Goal: Information Seeking & Learning: Learn about a topic

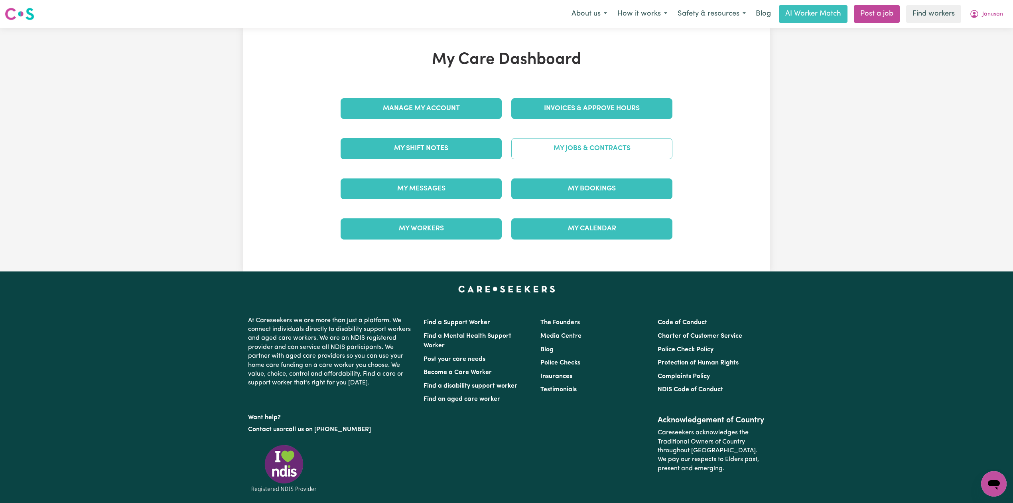
click at [575, 156] on link "My Jobs & Contracts" at bounding box center [591, 148] width 161 height 21
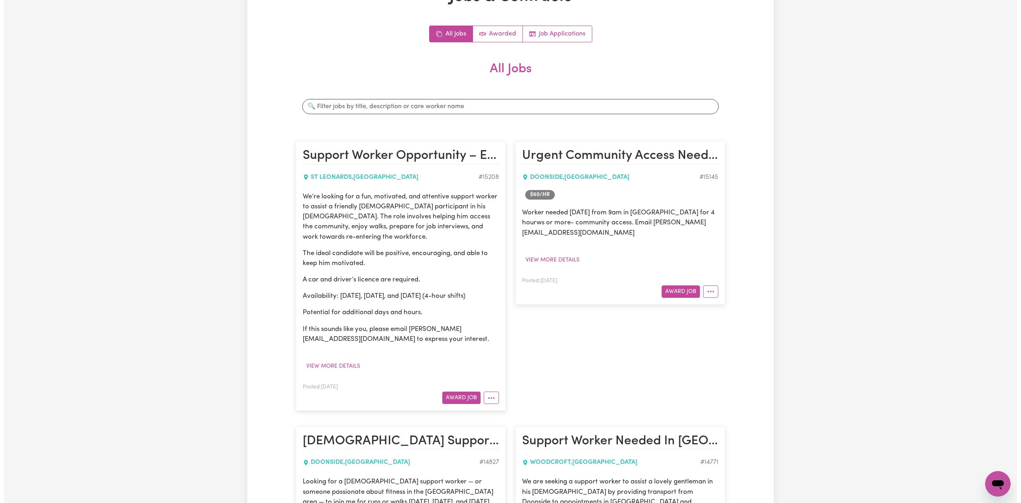
scroll to position [116, 0]
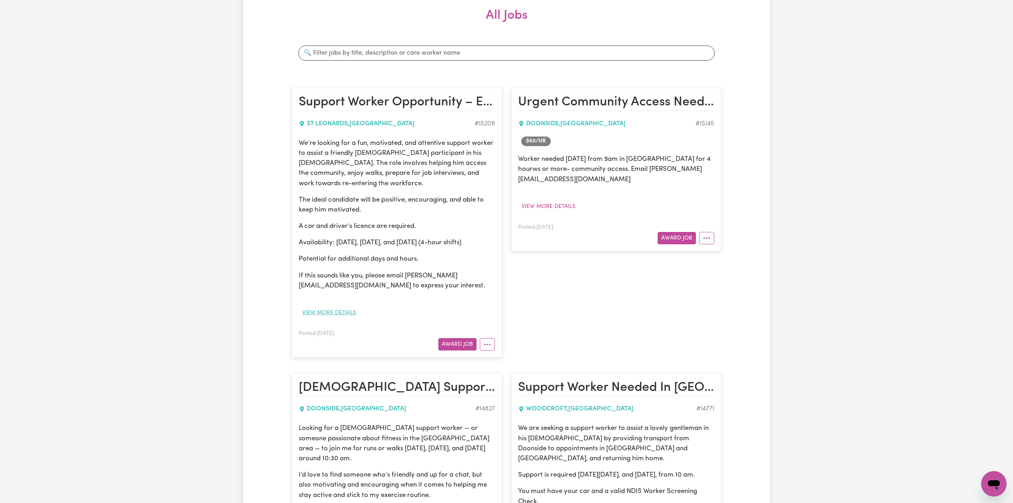
click at [336, 306] on button "View more details" at bounding box center [329, 312] width 61 height 12
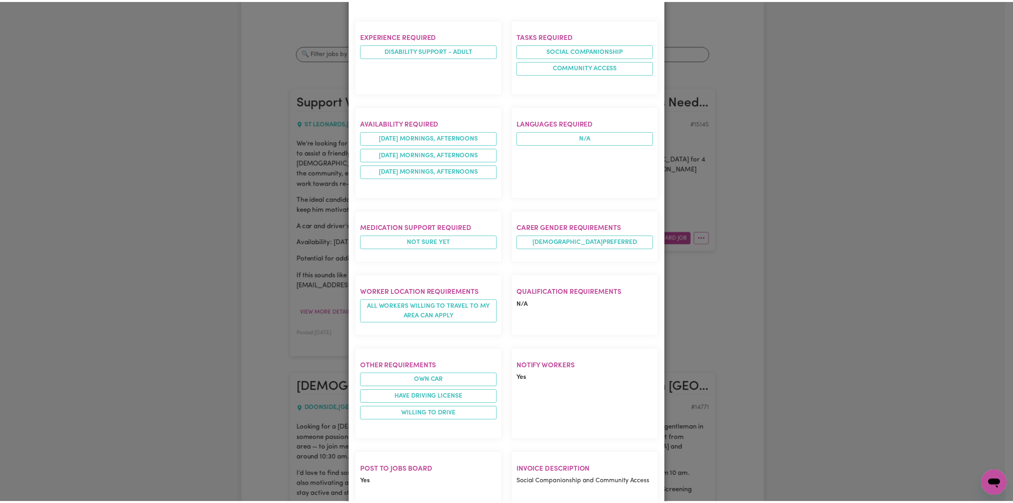
scroll to position [365, 0]
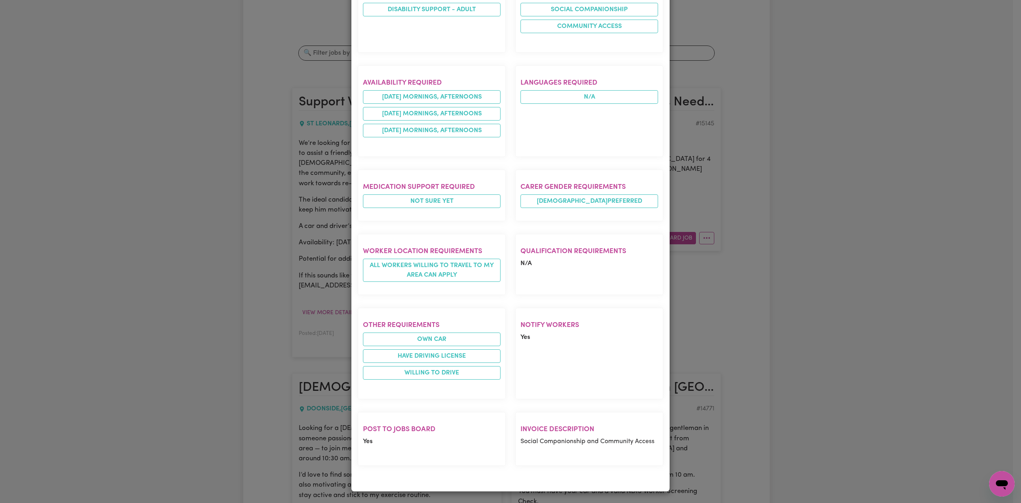
click at [910, 188] on div "Job Details Support Worker Opportunity – Energetic and Positive Role ST LEONARD…" at bounding box center [510, 251] width 1021 height 503
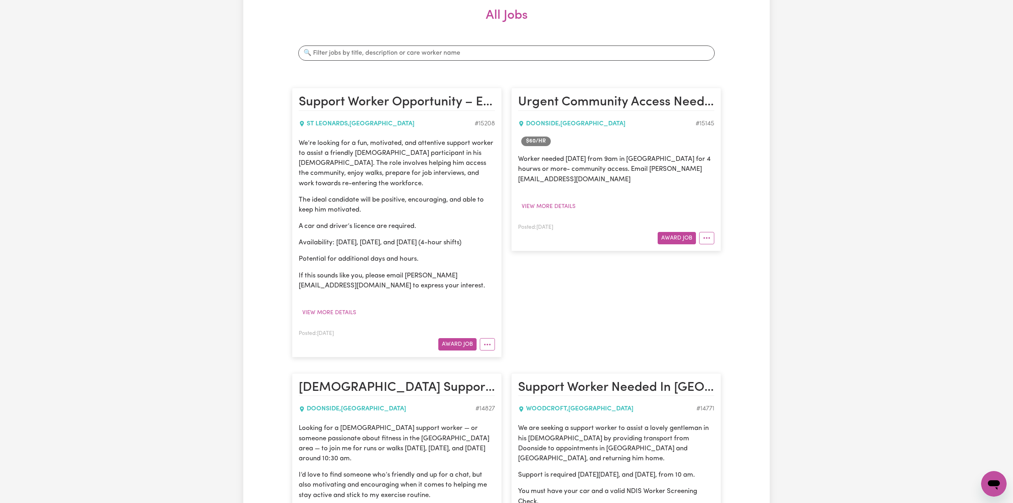
scroll to position [0, 0]
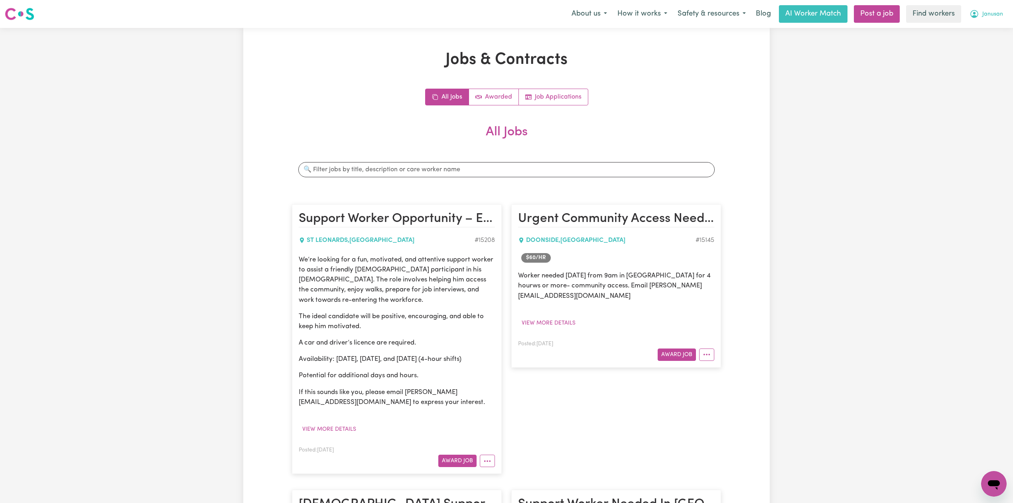
click at [992, 18] on span "Janusan" at bounding box center [992, 14] width 21 height 9
click at [980, 51] on link "Logout" at bounding box center [976, 45] width 63 height 15
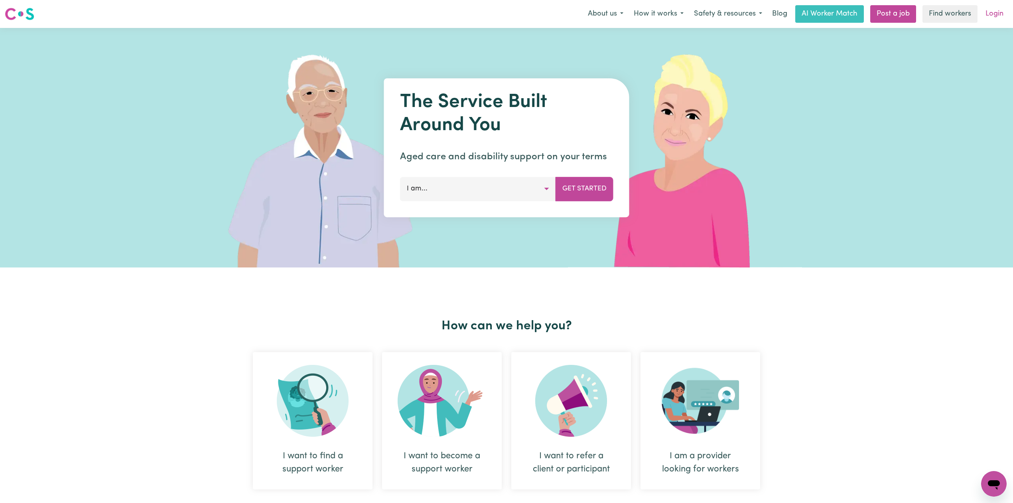
click at [998, 9] on link "Login" at bounding box center [995, 14] width 28 height 18
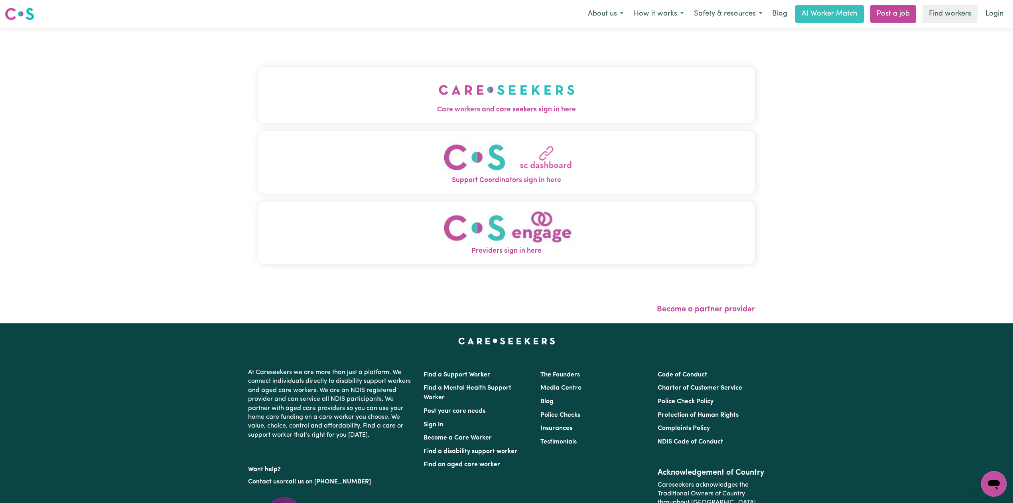
click at [429, 101] on button "Care workers and care seekers sign in here" at bounding box center [506, 95] width 497 height 56
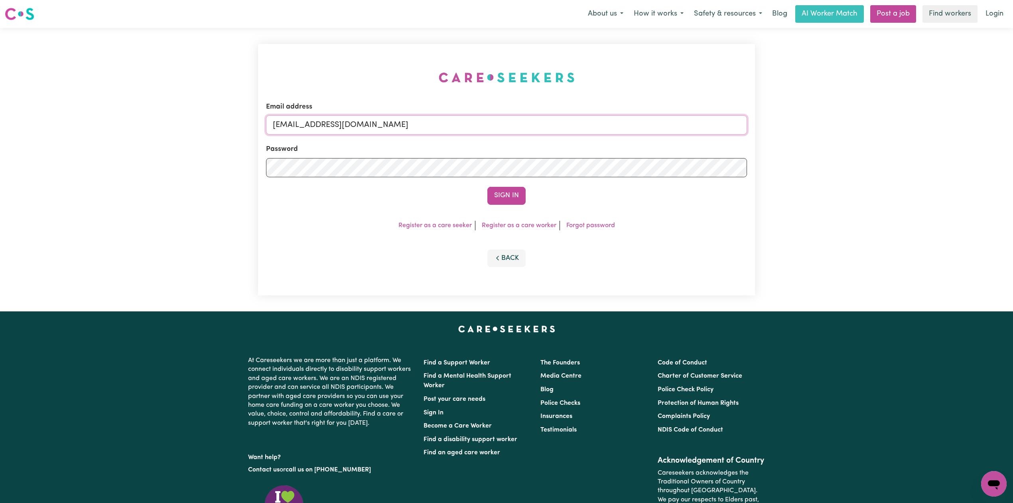
click at [382, 120] on input "onboardingcs@careseekers.com.au" at bounding box center [506, 124] width 481 height 19
drag, startPoint x: 314, startPoint y: 120, endPoint x: 569, endPoint y: 156, distance: 257.1
click at [574, 154] on form "Email address Superuser~LeeEdmondspark-Campbelltown@careseekers.com.au Password…" at bounding box center [506, 153] width 481 height 103
type input "Superuser~LeeEdmondspark-Campbelltown@careseekers.com.au"
click at [510, 191] on button "Sign In" at bounding box center [506, 196] width 38 height 18
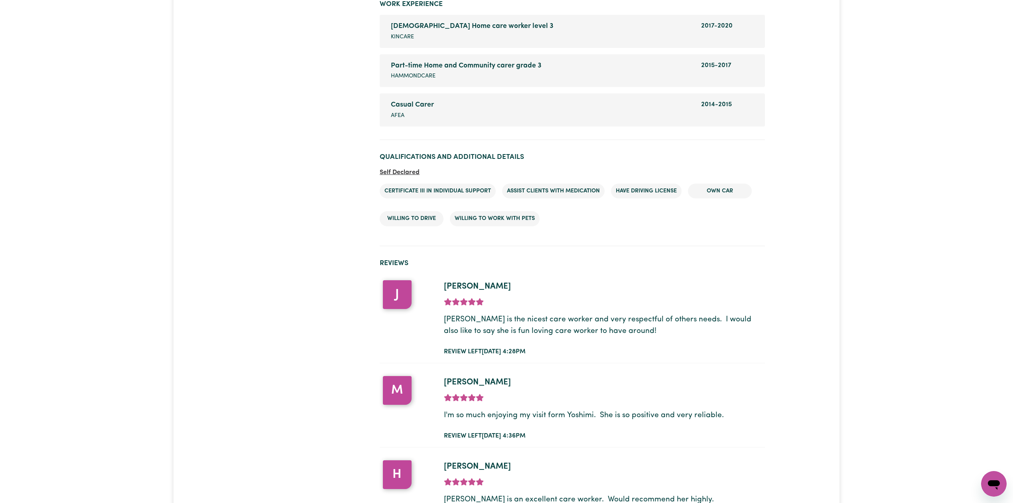
scroll to position [1209, 0]
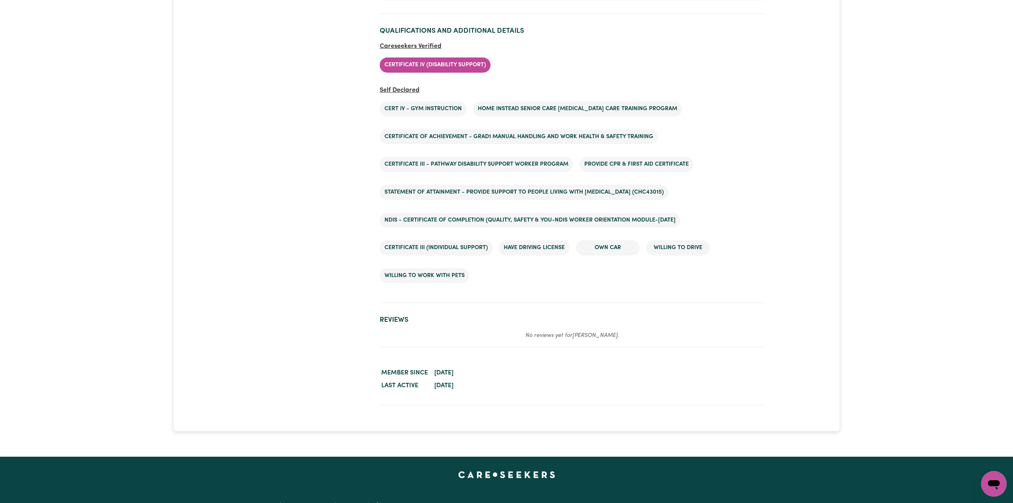
scroll to position [1384, 0]
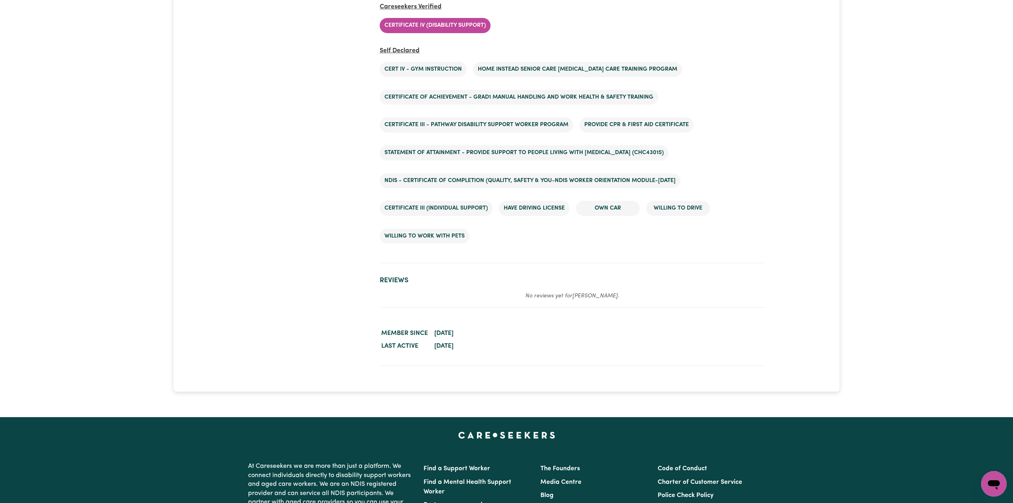
drag, startPoint x: 39, startPoint y: 182, endPoint x: 54, endPoint y: 187, distance: 16.2
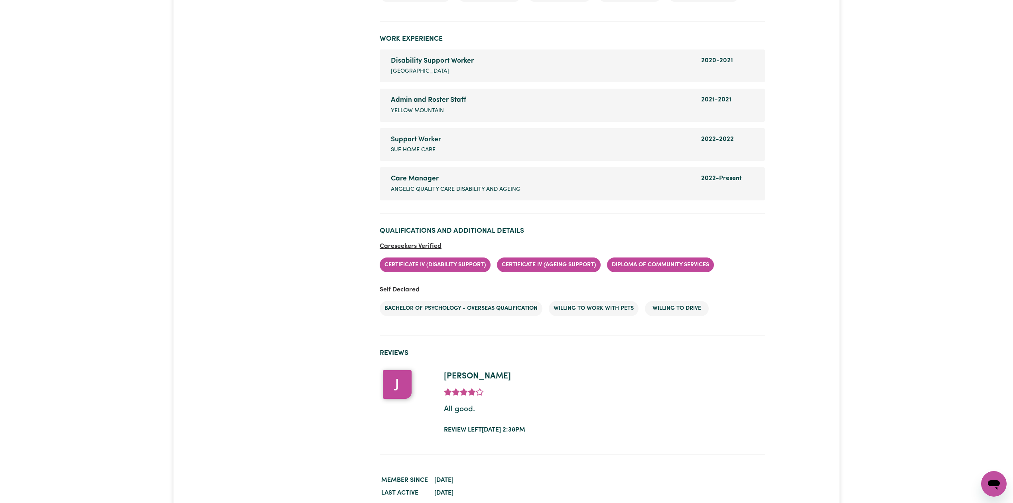
scroll to position [1250, 0]
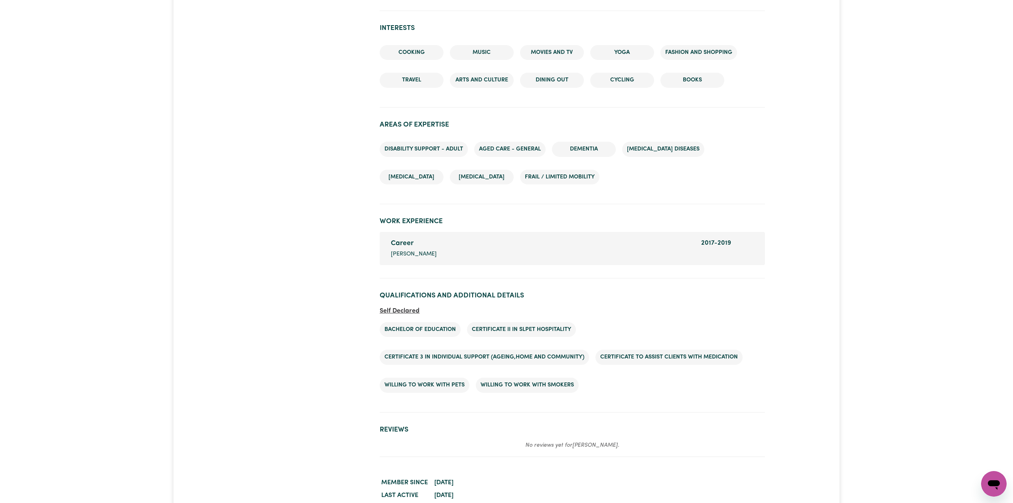
scroll to position [946, 0]
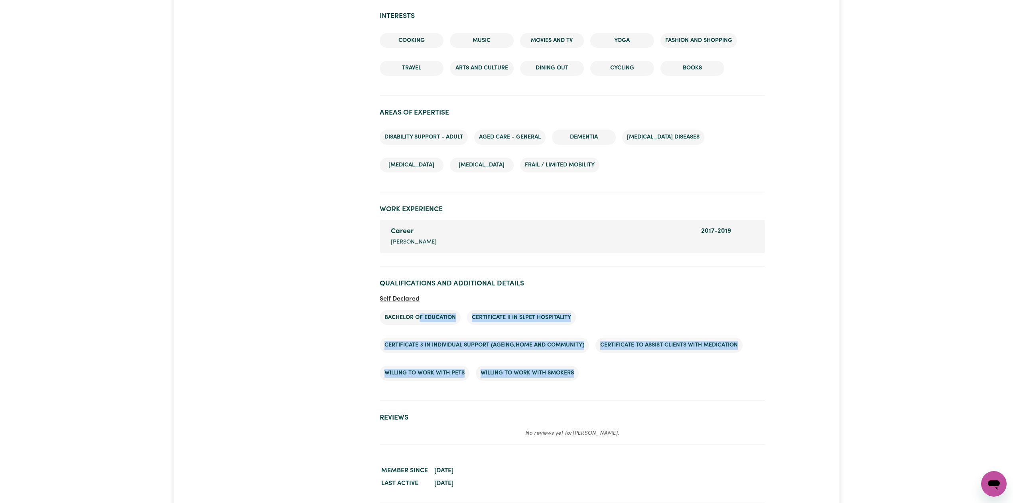
drag, startPoint x: 419, startPoint y: 313, endPoint x: 610, endPoint y: 377, distance: 201.4
click at [609, 377] on ul "Bachelor of Education Certificate II in SLPET Hospitality Certificate 3 In Indi…" at bounding box center [572, 345] width 385 height 83
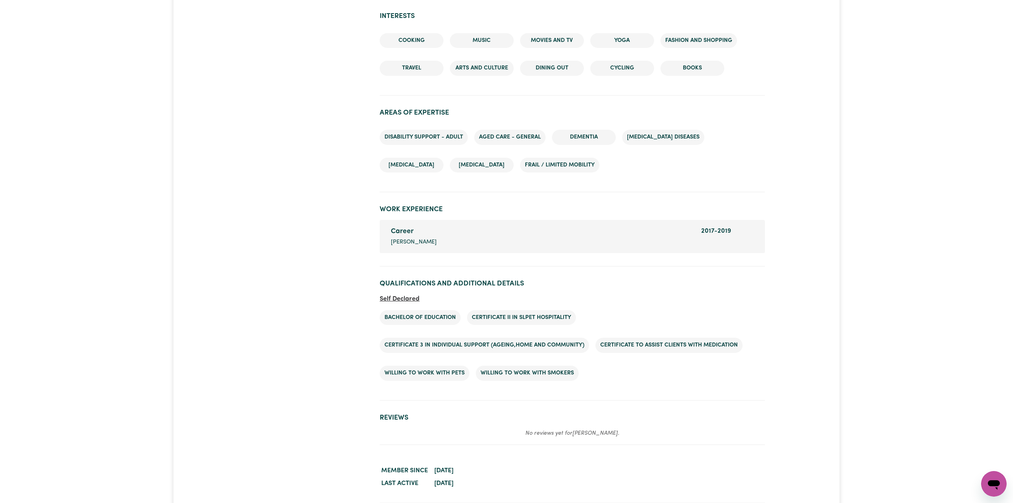
click at [616, 377] on ul "Bachelor of Education Certificate II in SLPET Hospitality Certificate 3 In Indi…" at bounding box center [572, 345] width 385 height 83
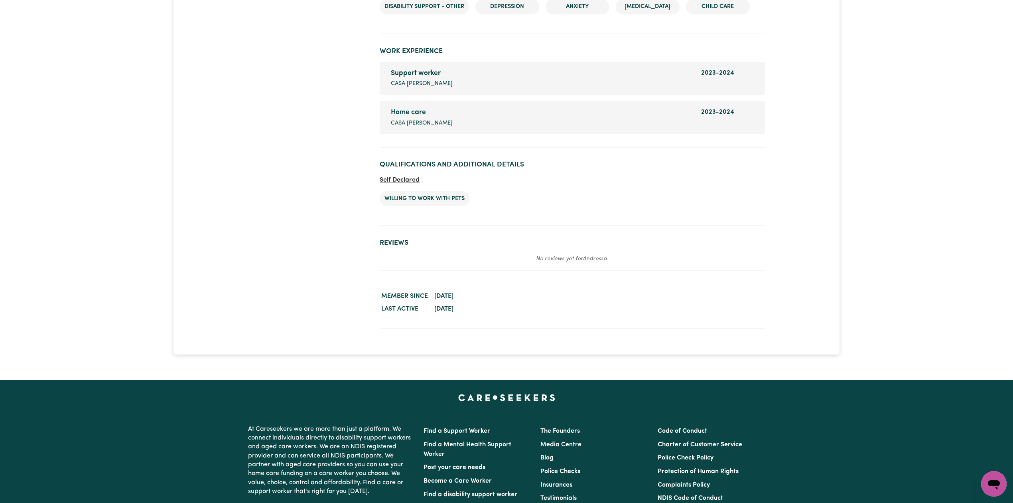
scroll to position [1023, 0]
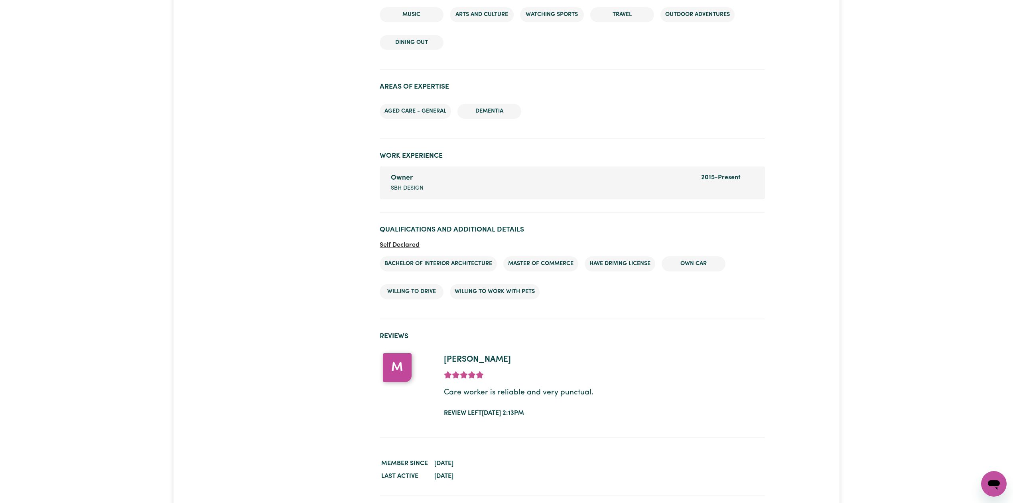
scroll to position [815, 0]
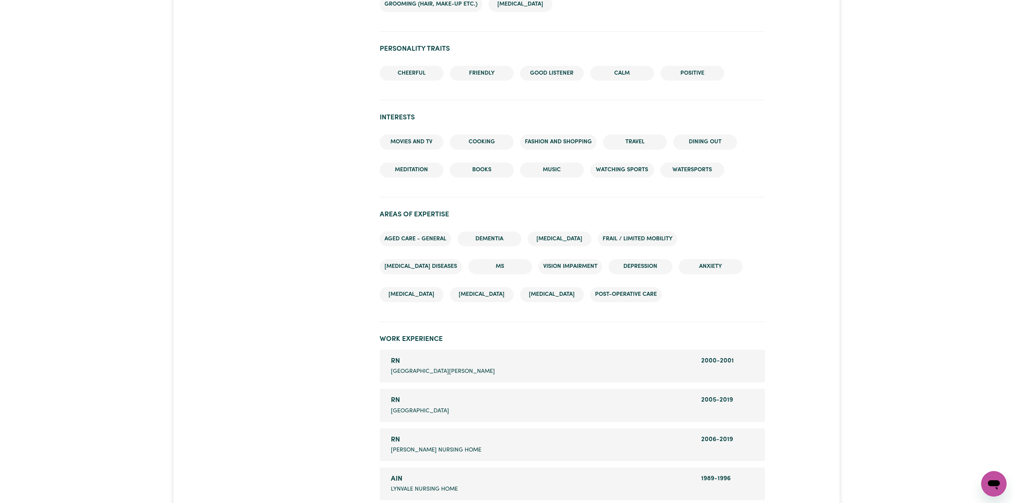
scroll to position [811, 0]
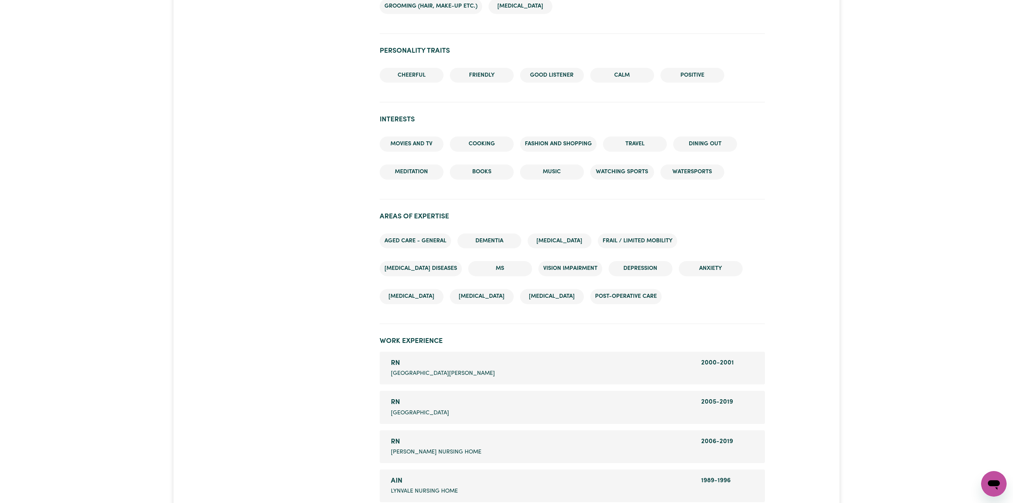
click at [913, 233] on div "[PERSON_NAME] , [GEOGRAPHIC_DATA] 1 hours completed Contact Invite for Job Shor…" at bounding box center [506, 21] width 1013 height 1609
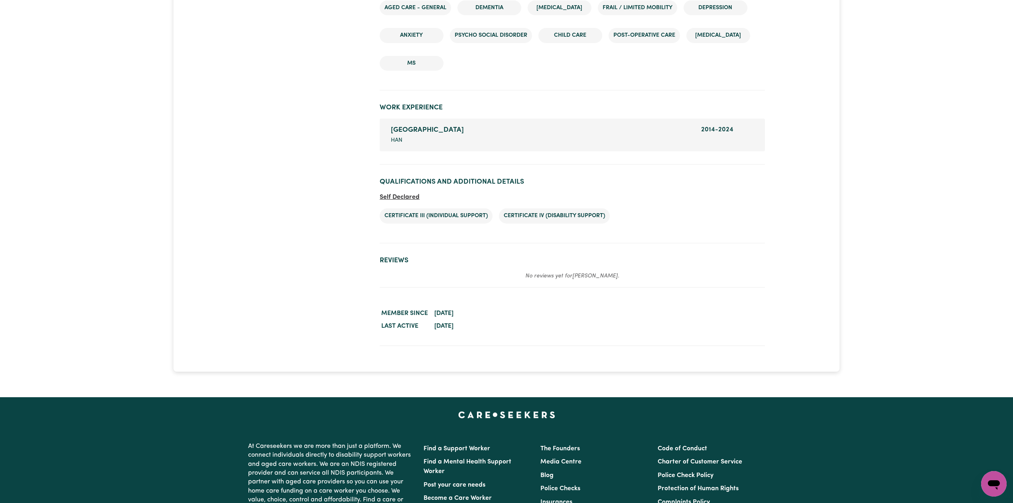
scroll to position [972, 0]
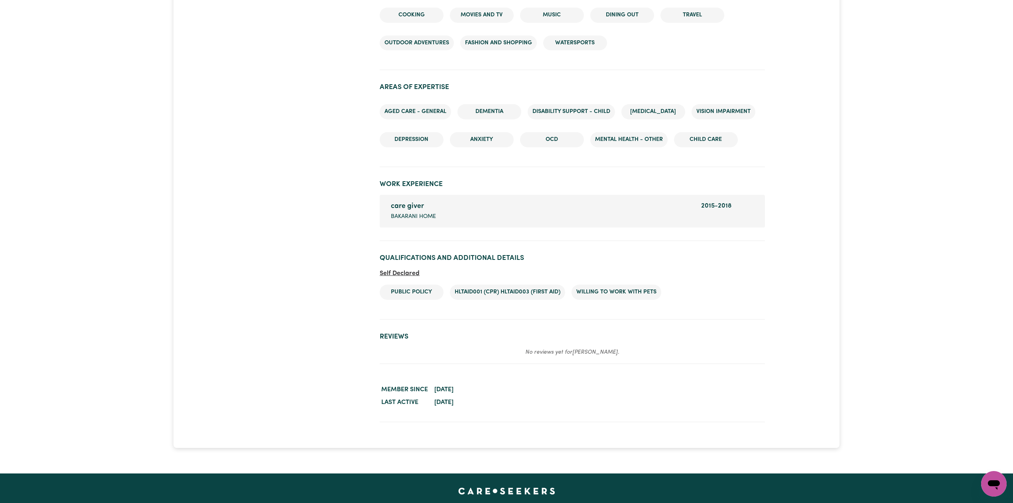
scroll to position [980, 0]
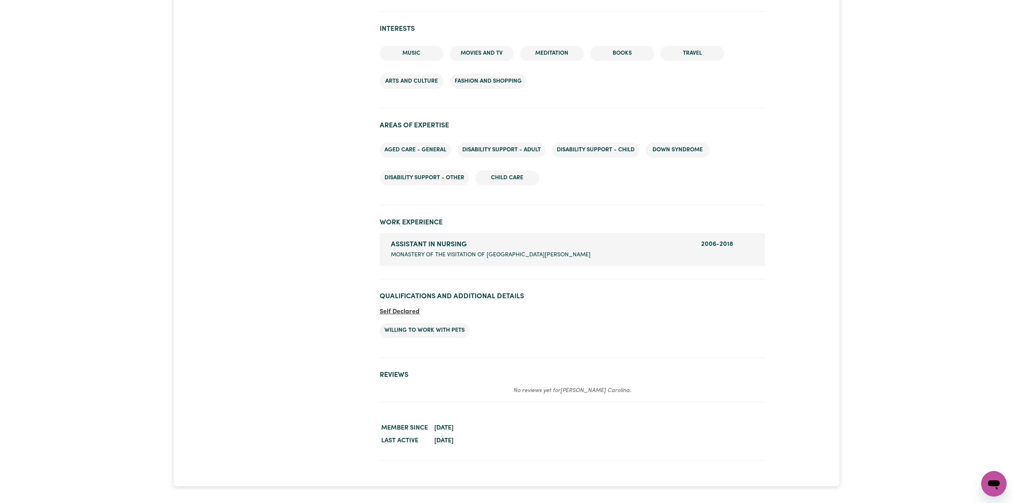
scroll to position [1028, 0]
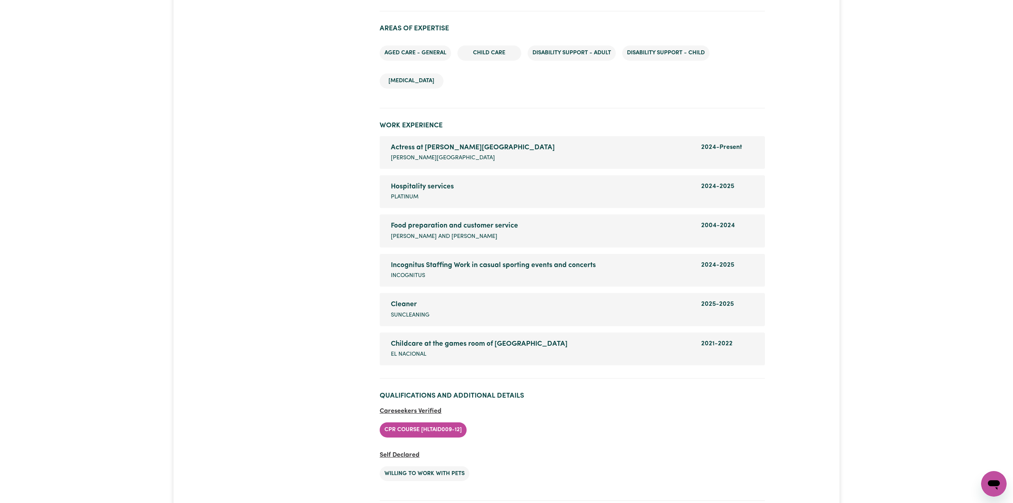
scroll to position [1213, 0]
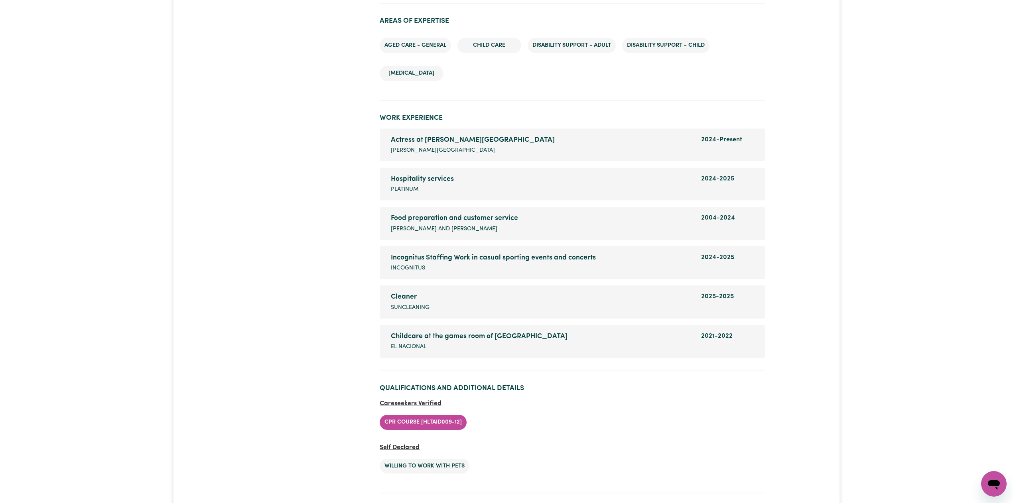
click at [650, 408] on ul "CPR Course [HLTAID009-12]" at bounding box center [572, 422] width 385 height 28
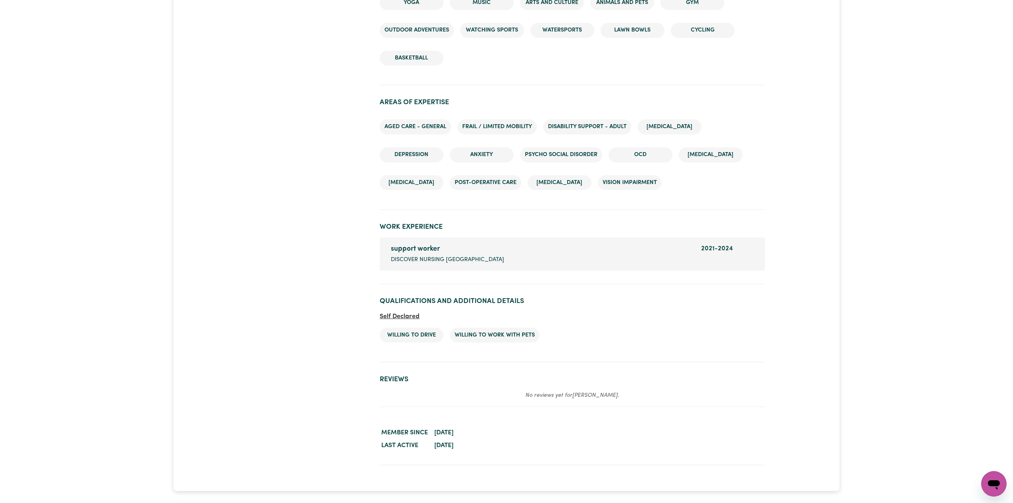
scroll to position [1009, 0]
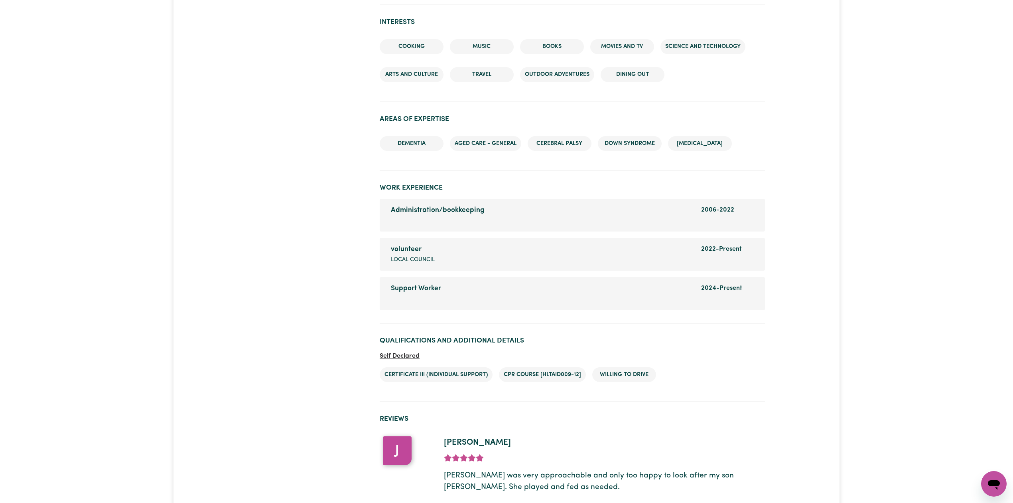
scroll to position [987, 0]
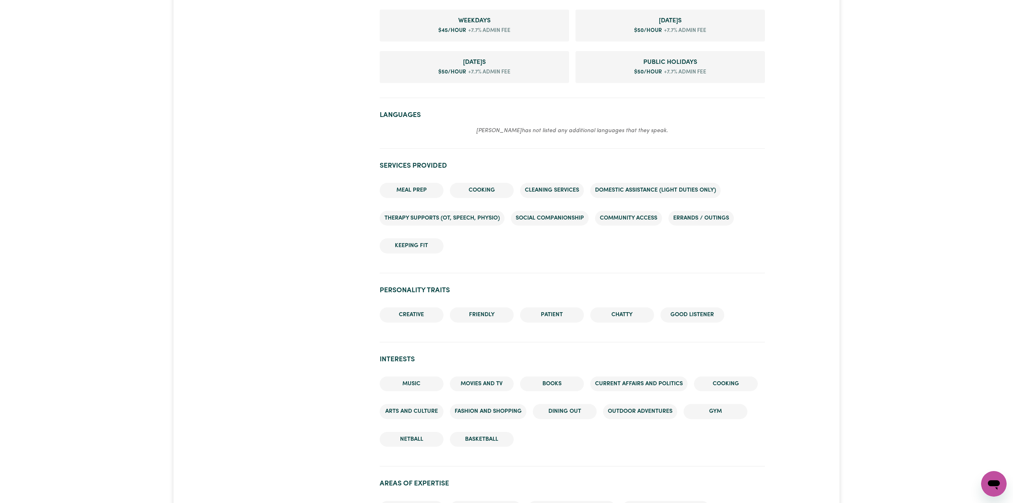
scroll to position [1037, 0]
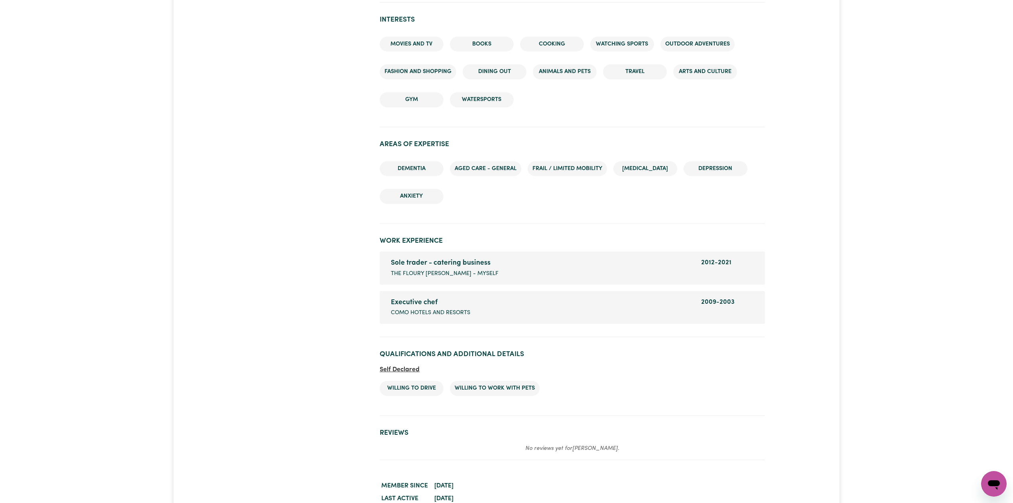
scroll to position [950, 0]
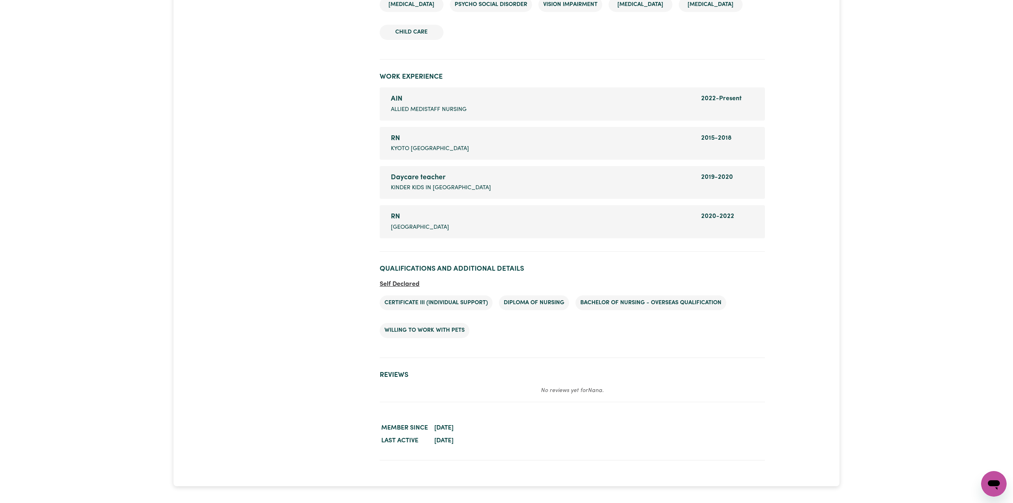
scroll to position [1184, 0]
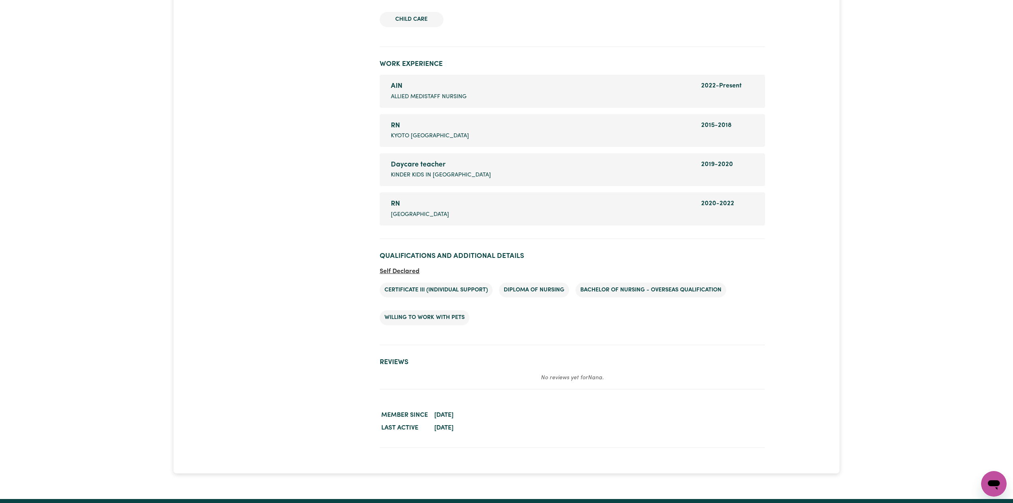
click at [385, 302] on ul "Certificate III (Individual Support) Diploma of Nursing Bachelor of Nursing - O…" at bounding box center [572, 303] width 385 height 55
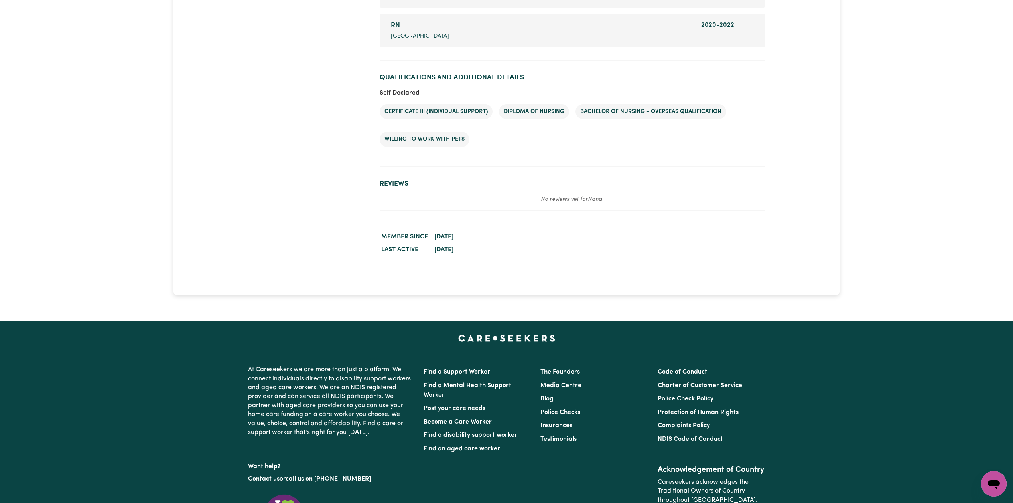
scroll to position [1343, 0]
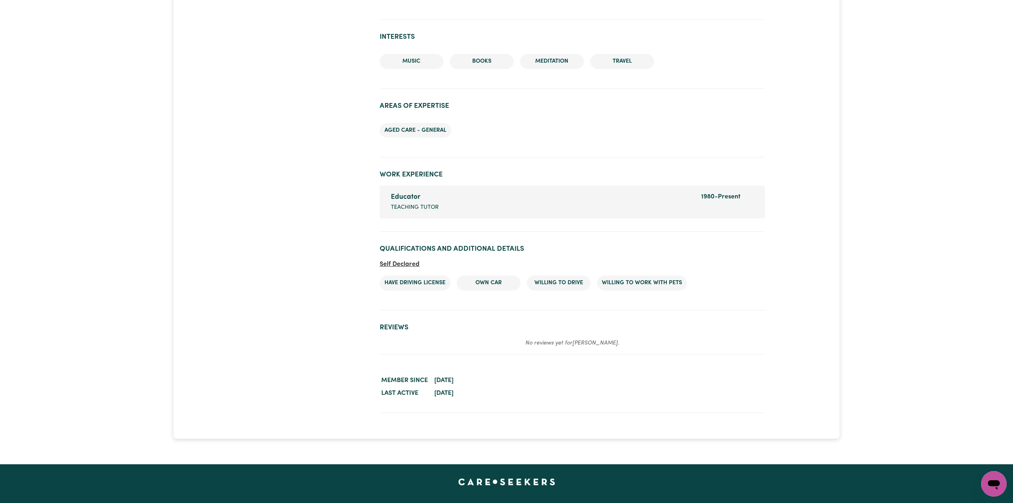
scroll to position [797, 0]
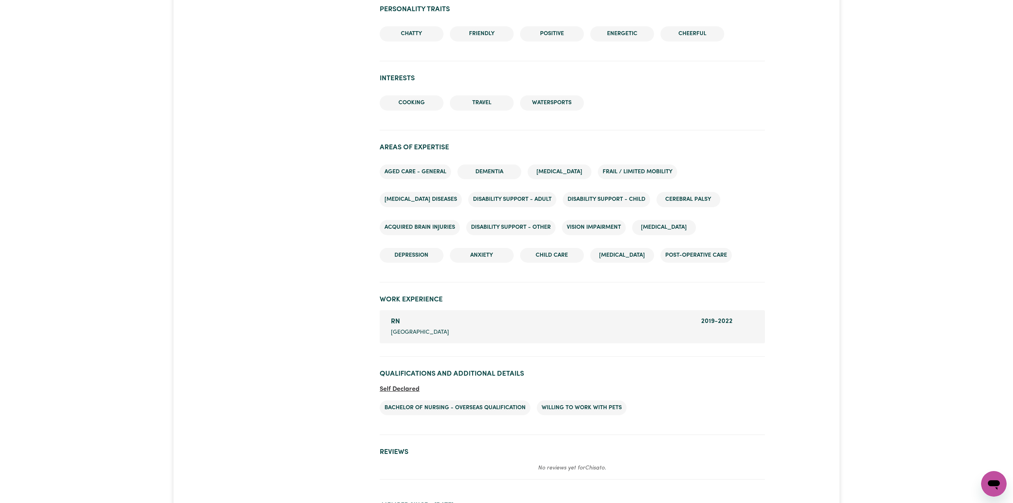
scroll to position [939, 0]
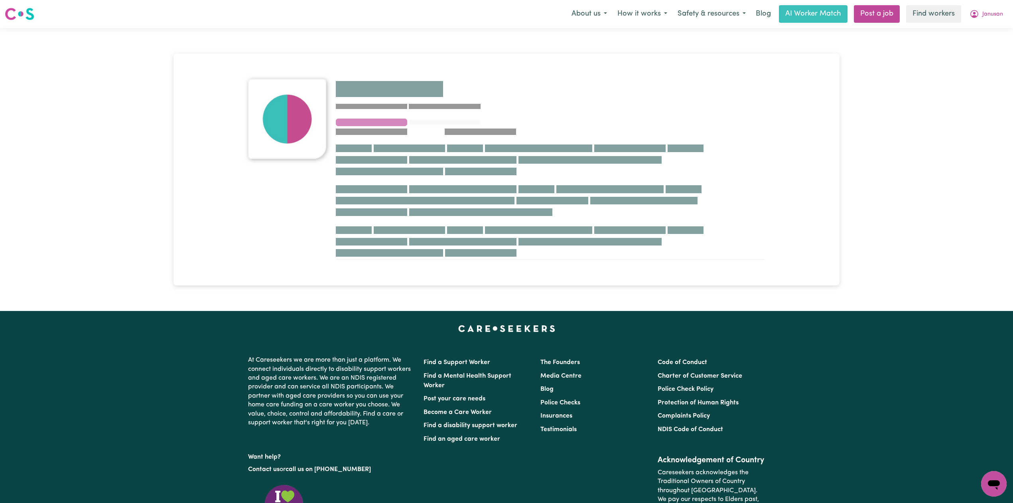
scroll to position [126, 0]
